Goal: Task Accomplishment & Management: Complete application form

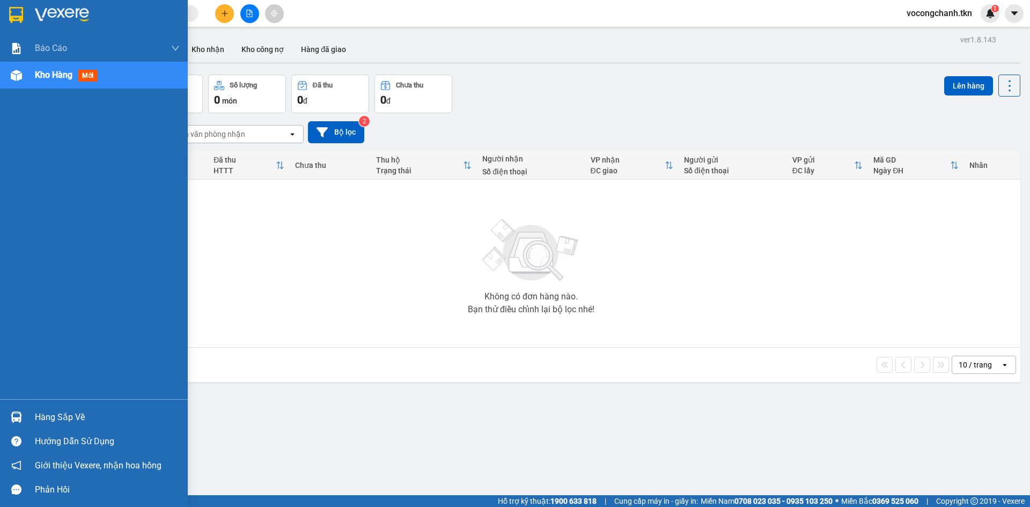
click at [61, 416] on div "Hàng sắp về" at bounding box center [107, 417] width 145 height 16
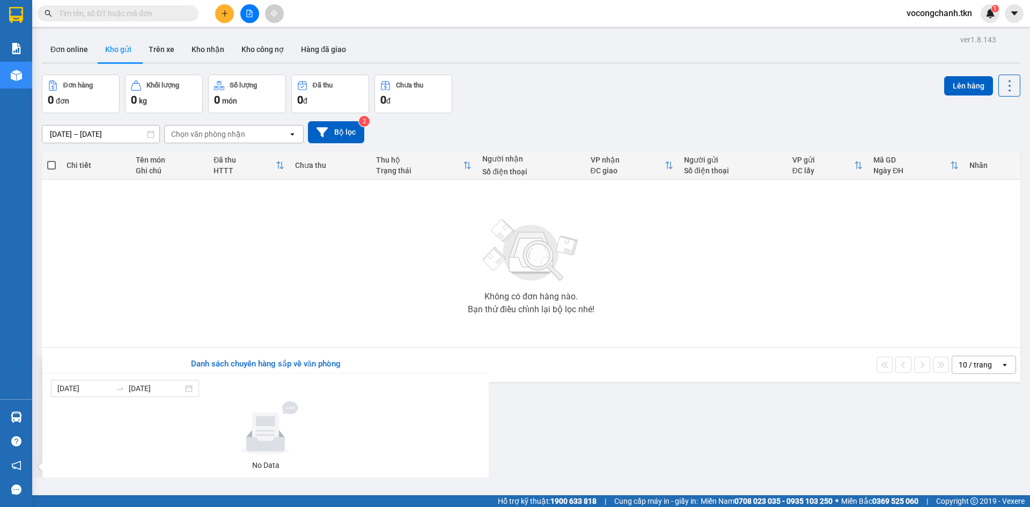
click at [286, 270] on section "Kết quả tìm kiếm ( 0 ) Bộ lọc No Data vocongchanh.tkn 1 Báo cáo Mẫu 1: Báo cáo …" at bounding box center [515, 253] width 1030 height 507
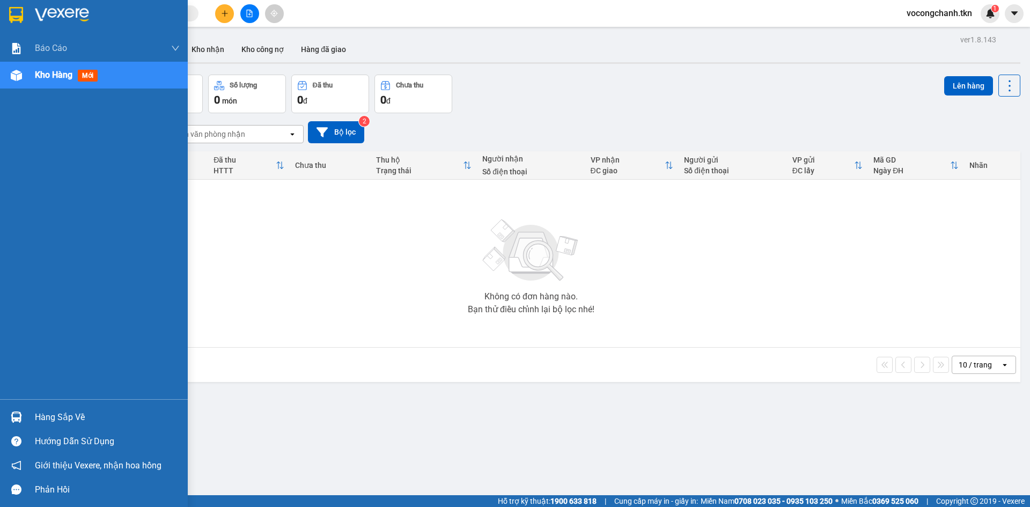
click at [53, 415] on div "Hàng sắp về" at bounding box center [107, 417] width 145 height 16
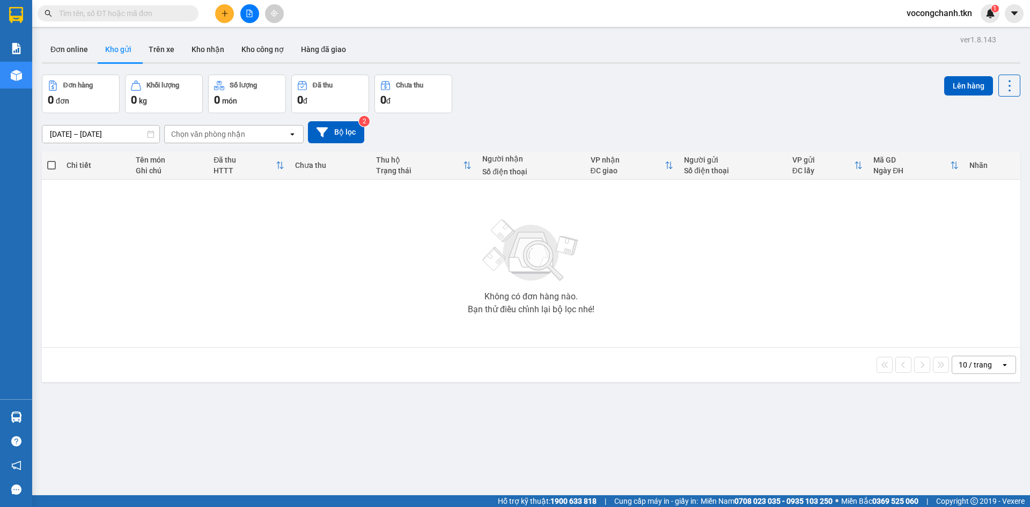
click at [248, 285] on section "Kết quả tìm kiếm ( 0 ) Bộ lọc No Data vocongchanh.tkn 1 Báo cáo Mẫu 1: Báo cáo …" at bounding box center [515, 253] width 1030 height 507
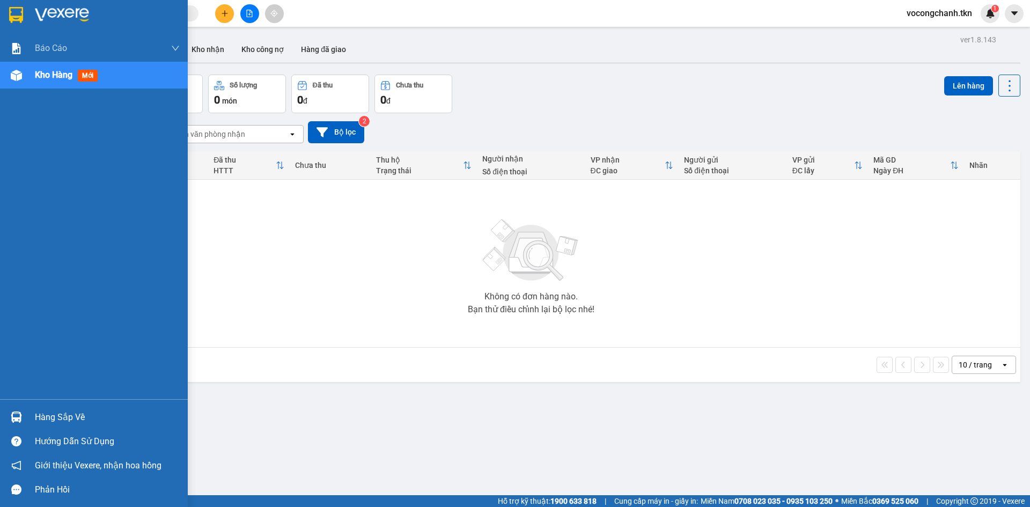
drag, startPoint x: 64, startPoint y: 418, endPoint x: 123, endPoint y: 370, distance: 77.0
click at [64, 418] on div "Hàng sắp về" at bounding box center [107, 417] width 145 height 16
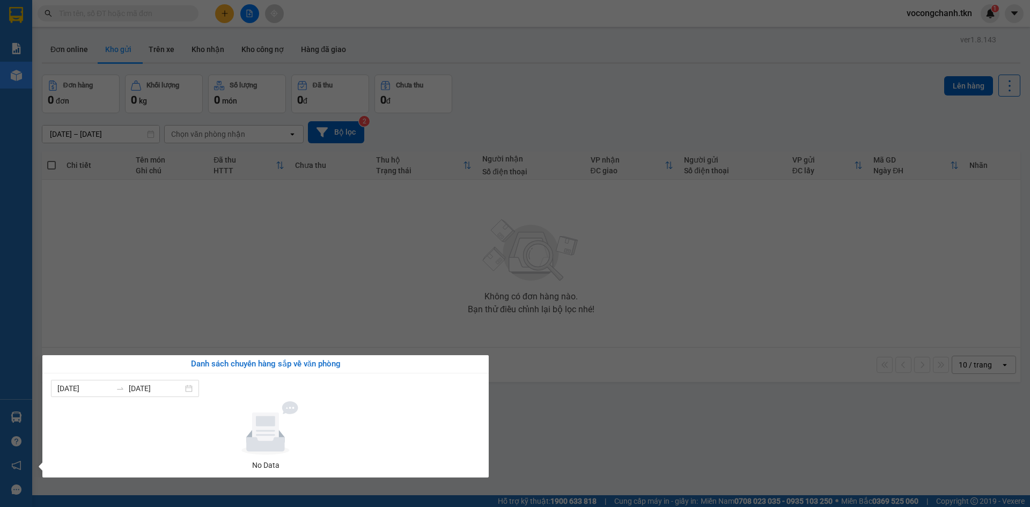
click at [227, 293] on section "Kết quả tìm kiếm ( 0 ) Bộ lọc No Data vocongchanh.tkn 1 Báo cáo Mẫu 1: Báo cáo …" at bounding box center [515, 253] width 1030 height 507
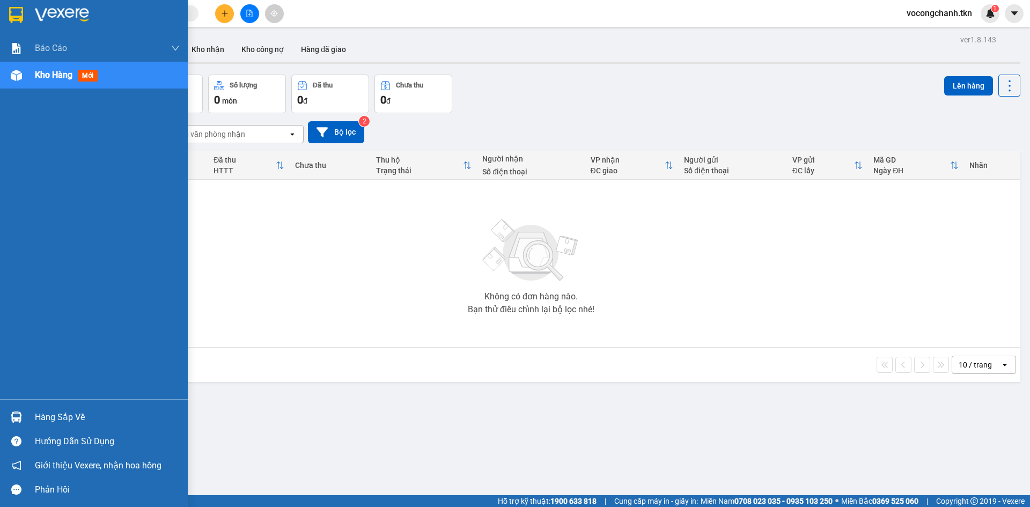
click at [56, 417] on div "Hàng sắp về" at bounding box center [107, 417] width 145 height 16
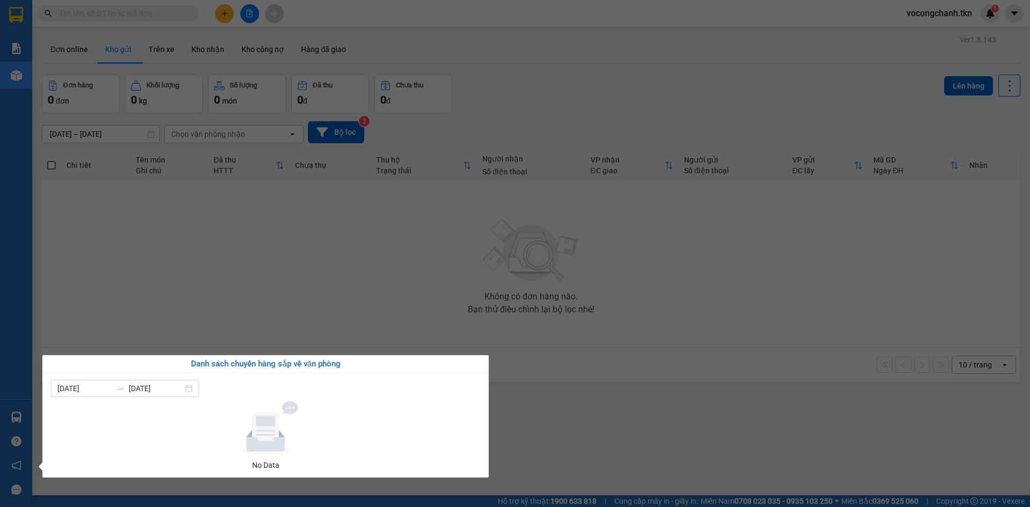
click at [253, 295] on section "Kết quả tìm kiếm ( 0 ) Bộ lọc No Data vocongchanh.tkn 1 Báo cáo Mẫu 1: Báo cáo …" at bounding box center [515, 253] width 1030 height 507
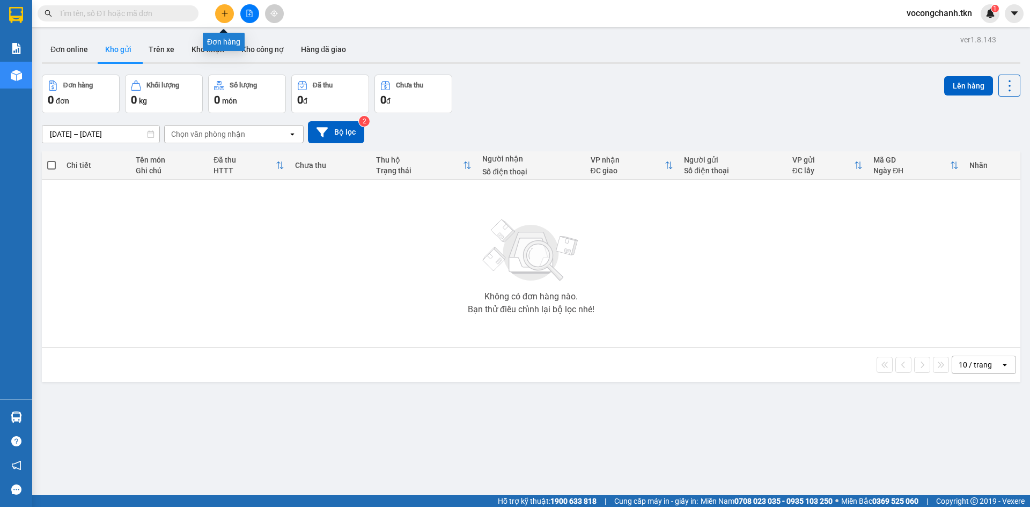
click at [227, 15] on icon "plus" at bounding box center [225, 14] width 8 height 8
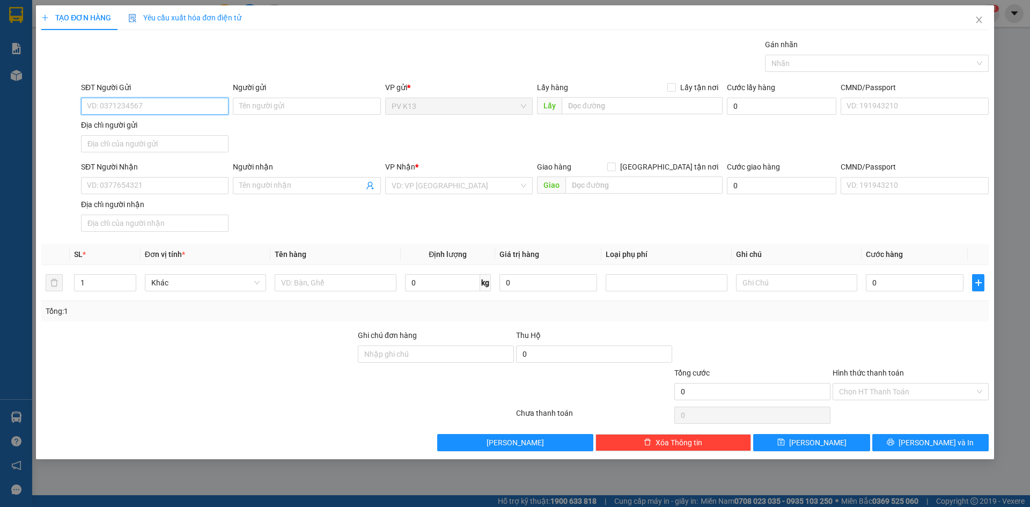
click at [165, 109] on input "SĐT Người Gửi" at bounding box center [154, 106] width 147 height 17
click at [106, 194] on input "SĐT Người Nhận" at bounding box center [154, 185] width 147 height 17
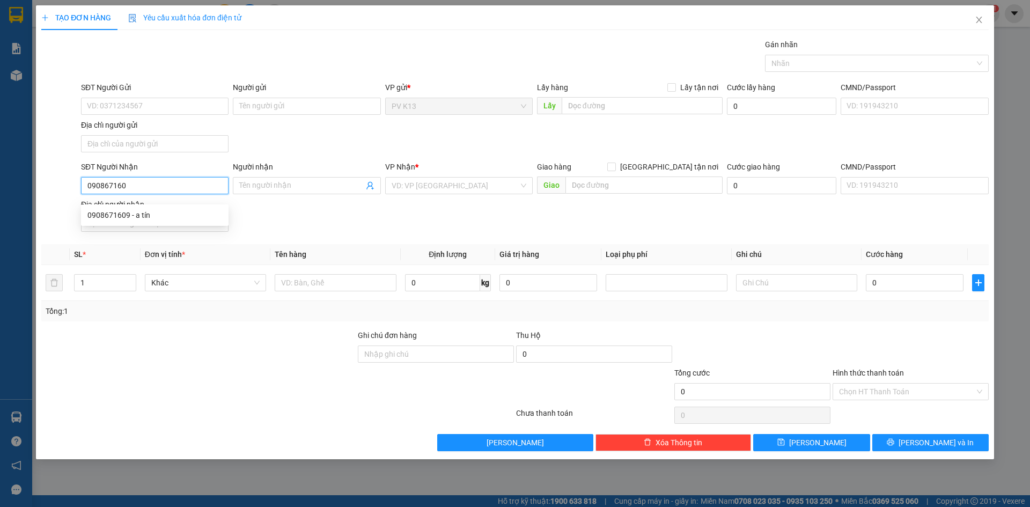
type input "0908671609"
click at [116, 214] on div "0908671609 - a tín" at bounding box center [154, 215] width 135 height 12
type input "a tín"
type input "30.000"
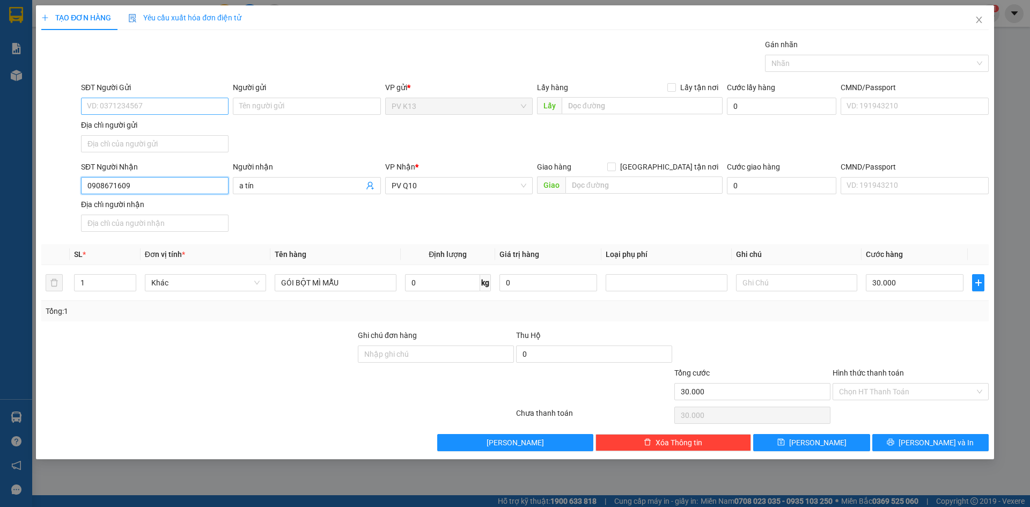
type input "0908671609"
click at [110, 102] on input "SĐT Người Gửi" at bounding box center [154, 106] width 147 height 17
click at [115, 146] on div "06961968179 - A HIẾU" at bounding box center [154, 148] width 135 height 12
type input "06961968179"
type input "A HIẾU"
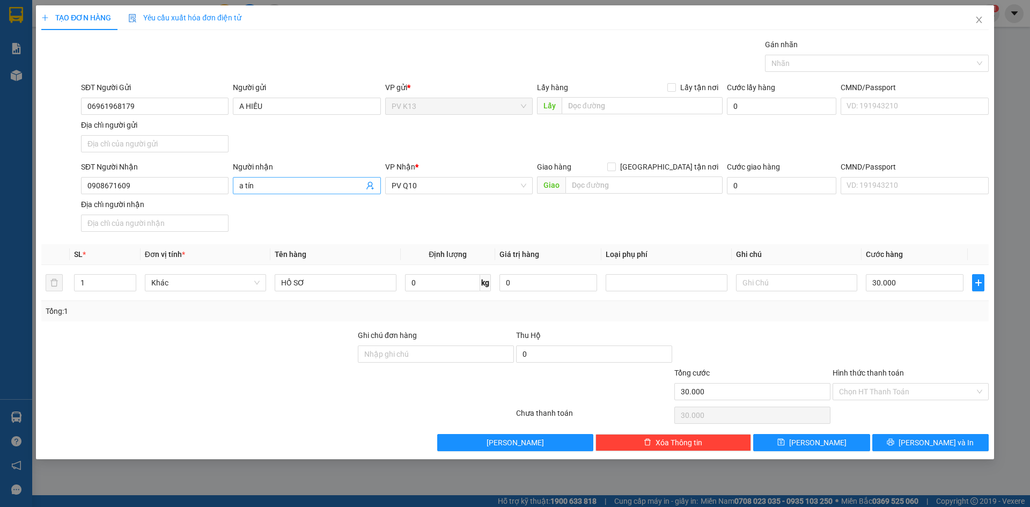
click at [271, 191] on input "a tín" at bounding box center [301, 186] width 124 height 12
type input "a"
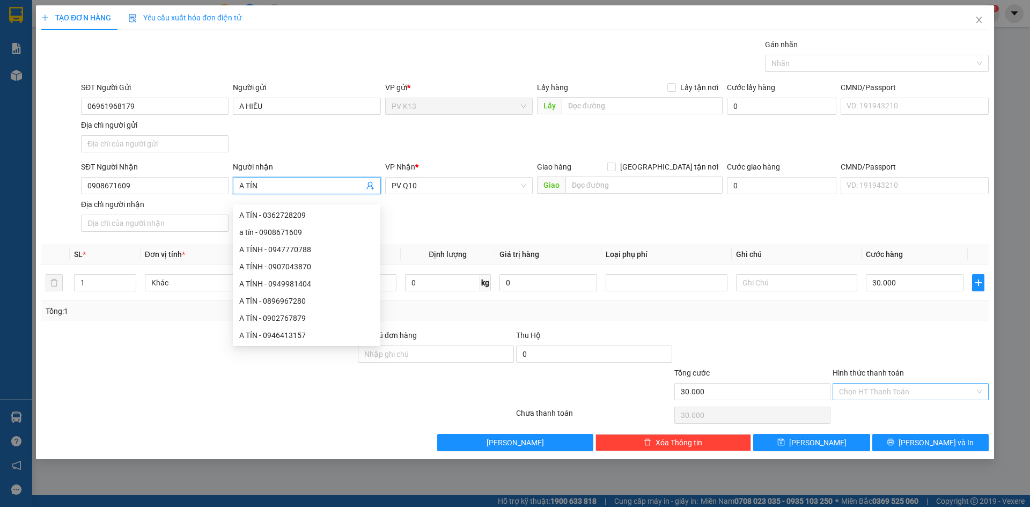
type input "A TÍN"
click at [881, 400] on input "Hình thức thanh toán" at bounding box center [907, 391] width 136 height 16
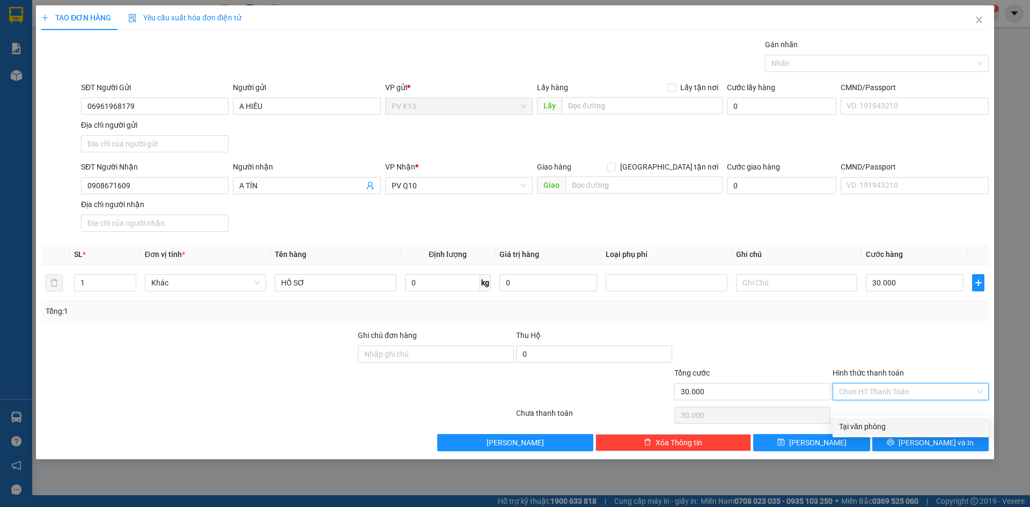
click at [876, 423] on div "Tại văn phòng" at bounding box center [910, 426] width 143 height 12
type input "0"
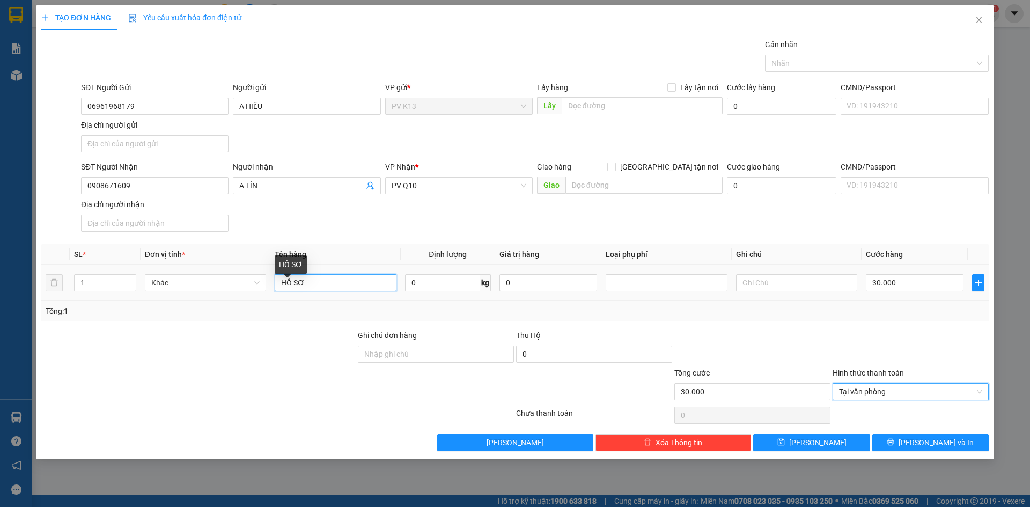
click at [334, 291] on input "HỒ SƠ" at bounding box center [335, 282] width 121 height 17
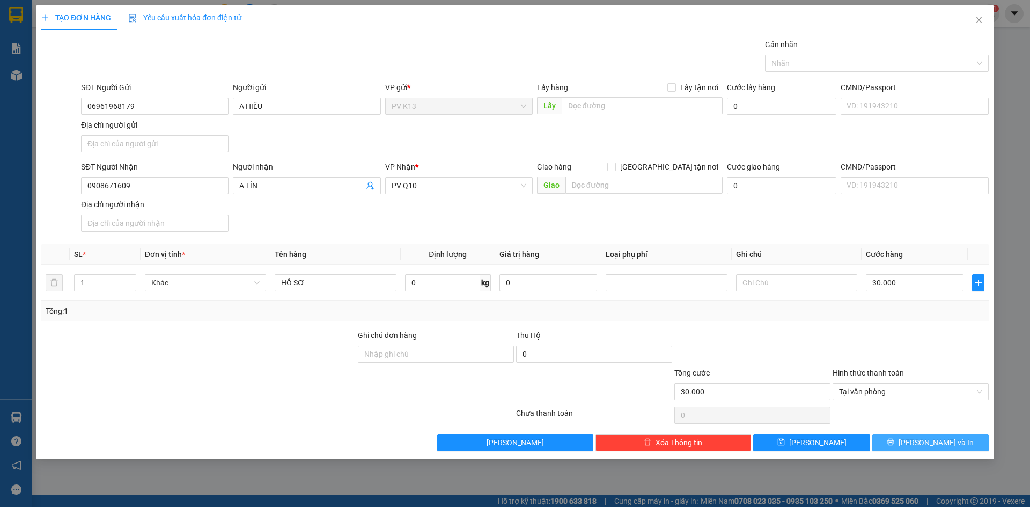
click at [938, 448] on span "[PERSON_NAME] và In" at bounding box center [935, 443] width 75 height 12
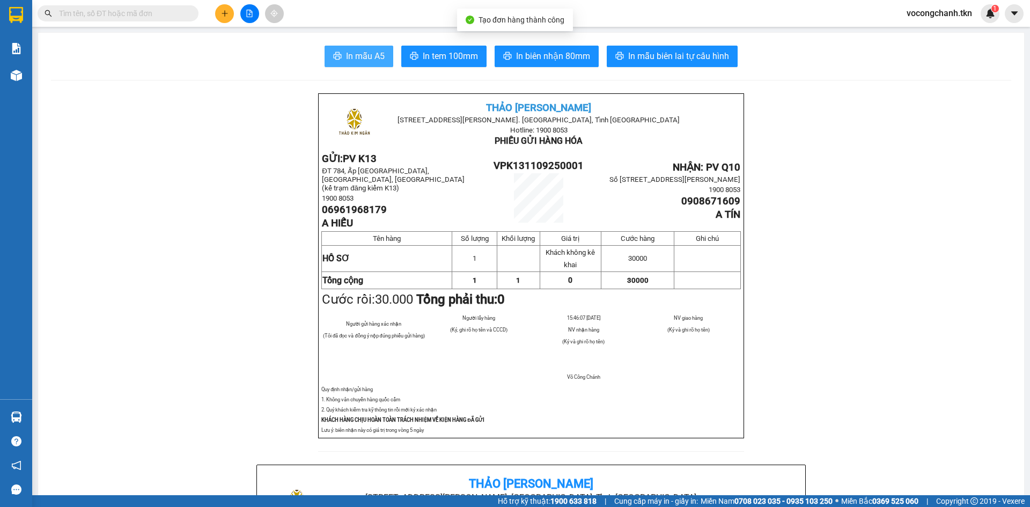
click at [367, 56] on span "In mẫu A5" at bounding box center [365, 55] width 39 height 13
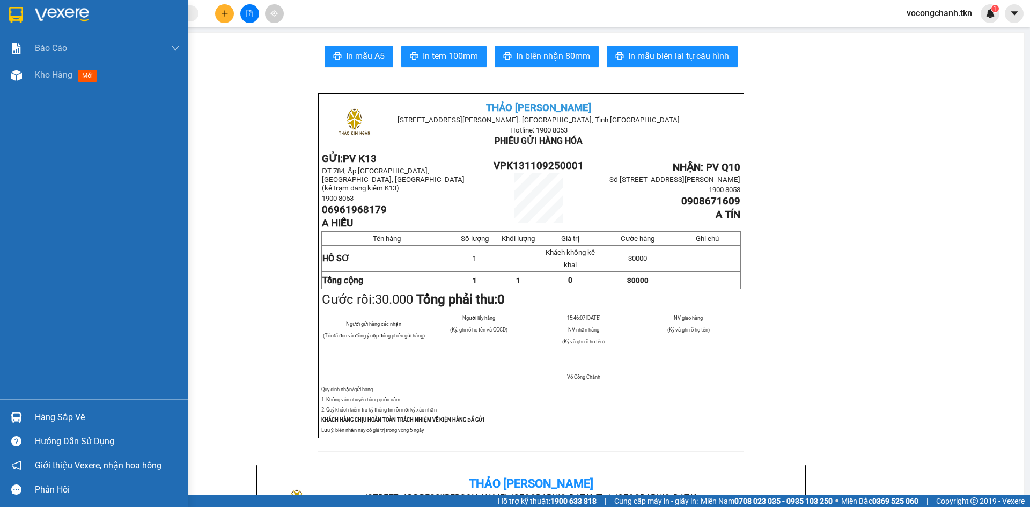
click at [11, 11] on img at bounding box center [16, 15] width 14 height 16
